Goal: Information Seeking & Learning: Learn about a topic

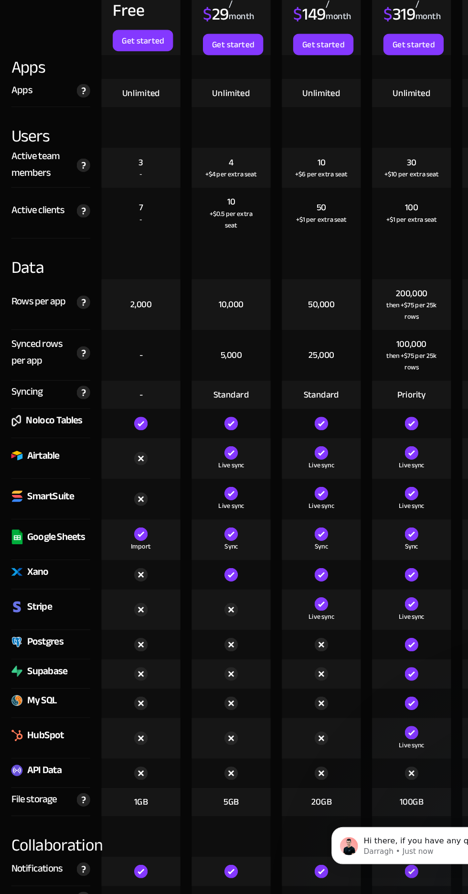
click at [75, 299] on img at bounding box center [70, 299] width 11 height 11
click at [89, 287] on div "7 -" at bounding box center [119, 301] width 67 height 43
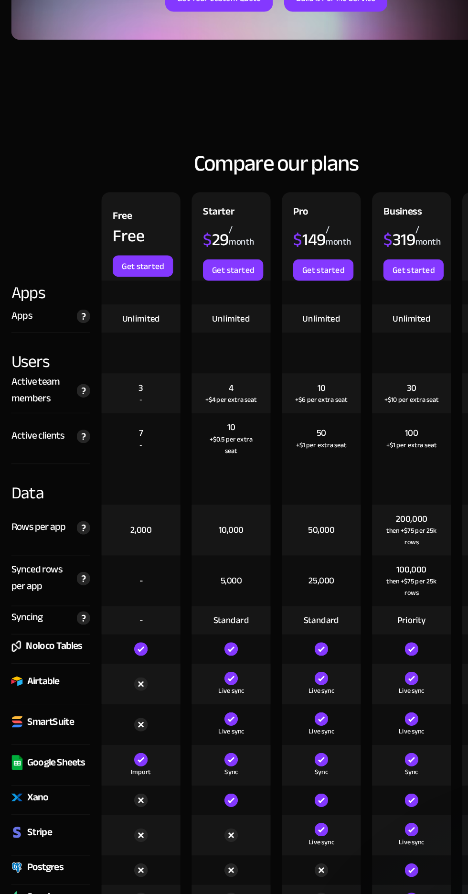
scroll to position [1091, 0]
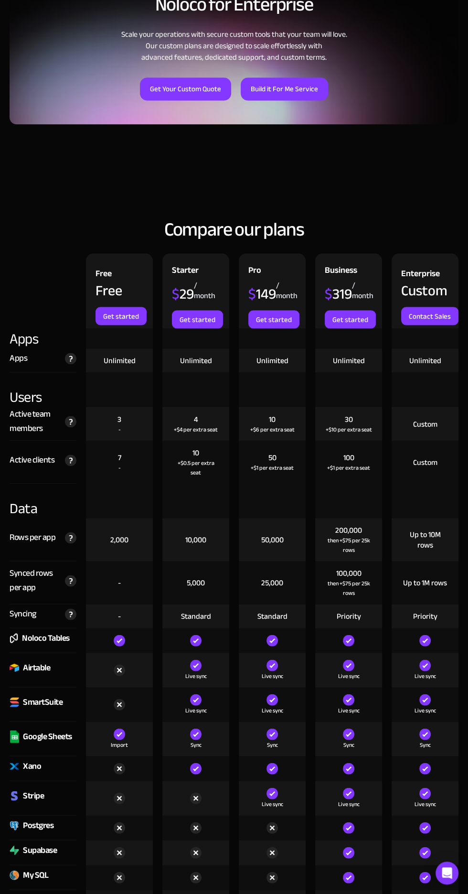
scroll to position [1013, 0]
